Goal: Find specific page/section: Find specific page/section

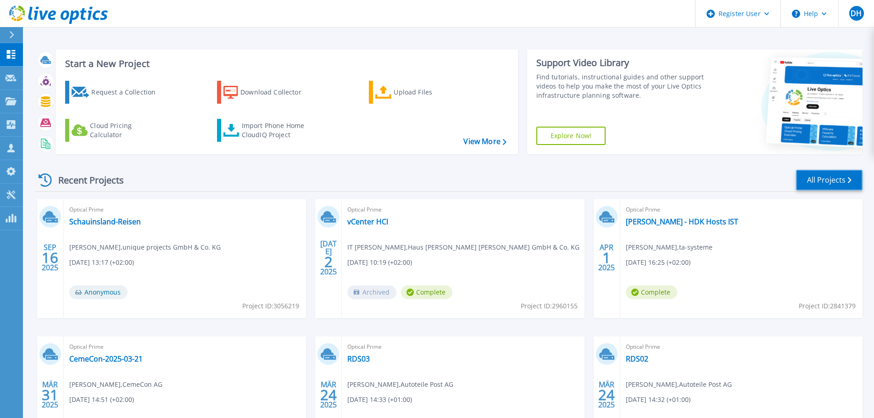
click at [814, 172] on link "All Projects" at bounding box center [829, 180] width 66 height 21
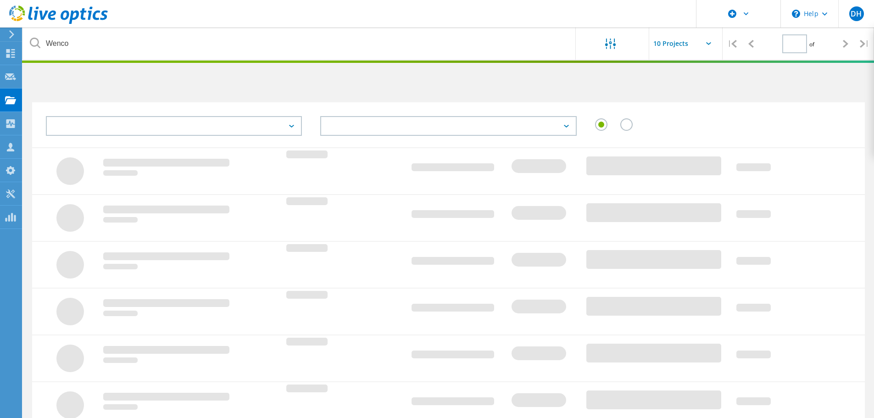
type input "1"
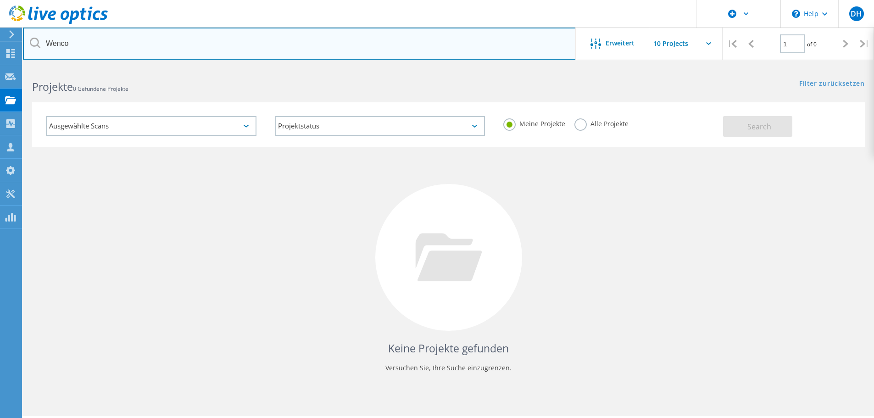
drag, startPoint x: 163, startPoint y: 47, endPoint x: 44, endPoint y: 46, distance: 118.8
click at [44, 46] on input "Wenco" at bounding box center [299, 44] width 553 height 32
type input "schulte"
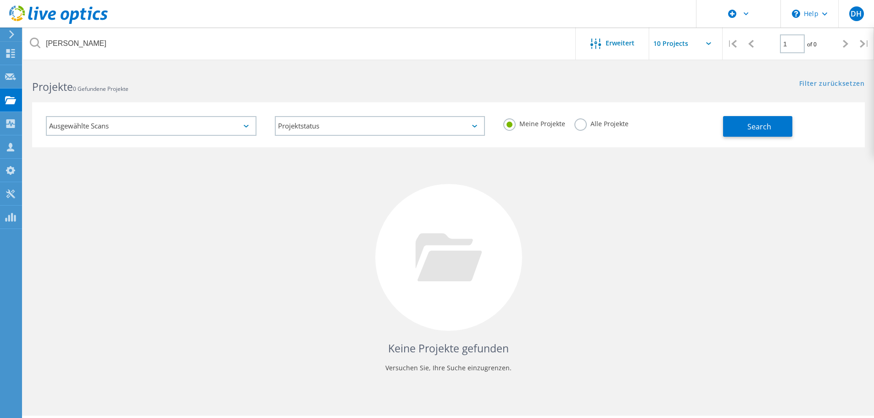
click at [578, 121] on label "Alle Projekte" at bounding box center [601, 122] width 54 height 9
click at [0, 0] on input "Alle Projekte" at bounding box center [0, 0] width 0 height 0
click at [783, 133] on button "Search" at bounding box center [757, 126] width 69 height 21
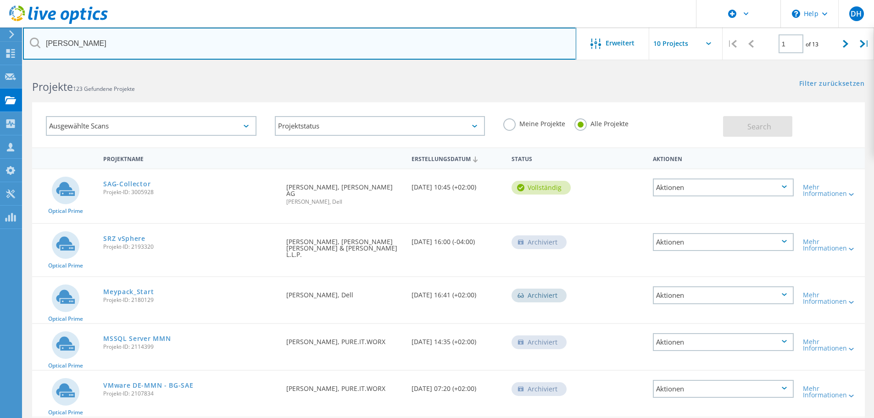
drag, startPoint x: 105, startPoint y: 43, endPoint x: 41, endPoint y: 43, distance: 63.3
click at [41, 43] on input "schulte" at bounding box center [299, 44] width 553 height 32
